Goal: Book appointment/travel/reservation

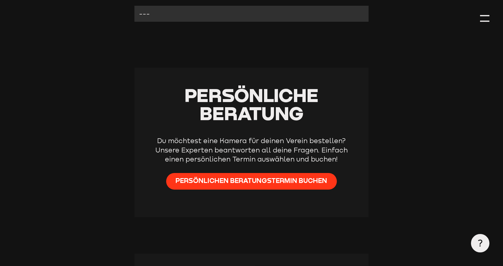
scroll to position [160, 0]
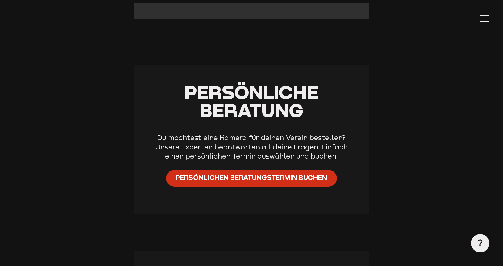
click at [196, 181] on span "Persönlichen Beratungstermin buchen" at bounding box center [251, 177] width 152 height 9
